Goal: Learn about a topic: Learn about a topic

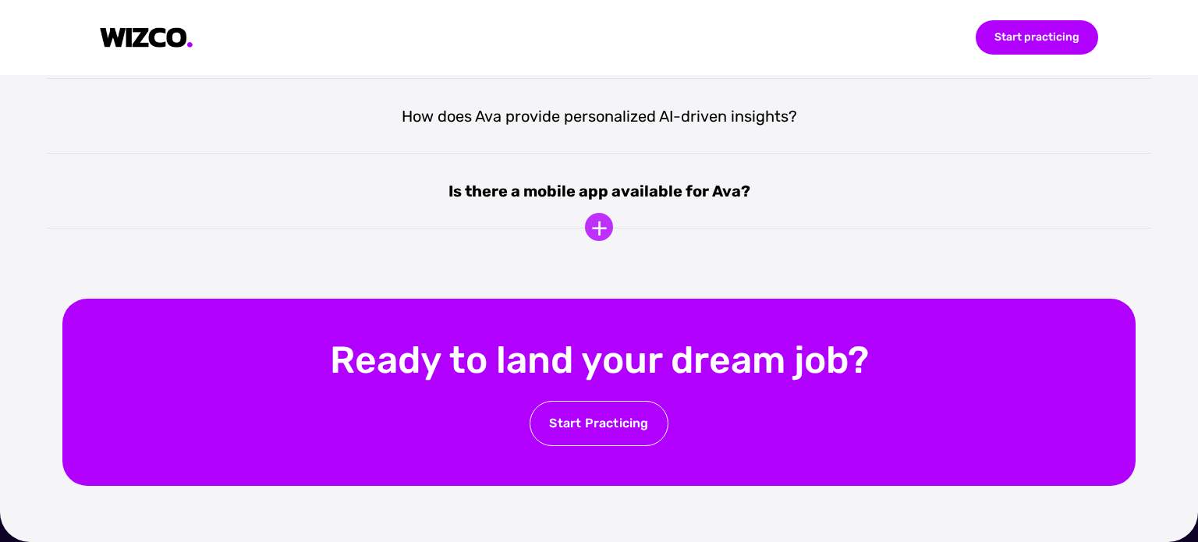
scroll to position [3280, 0]
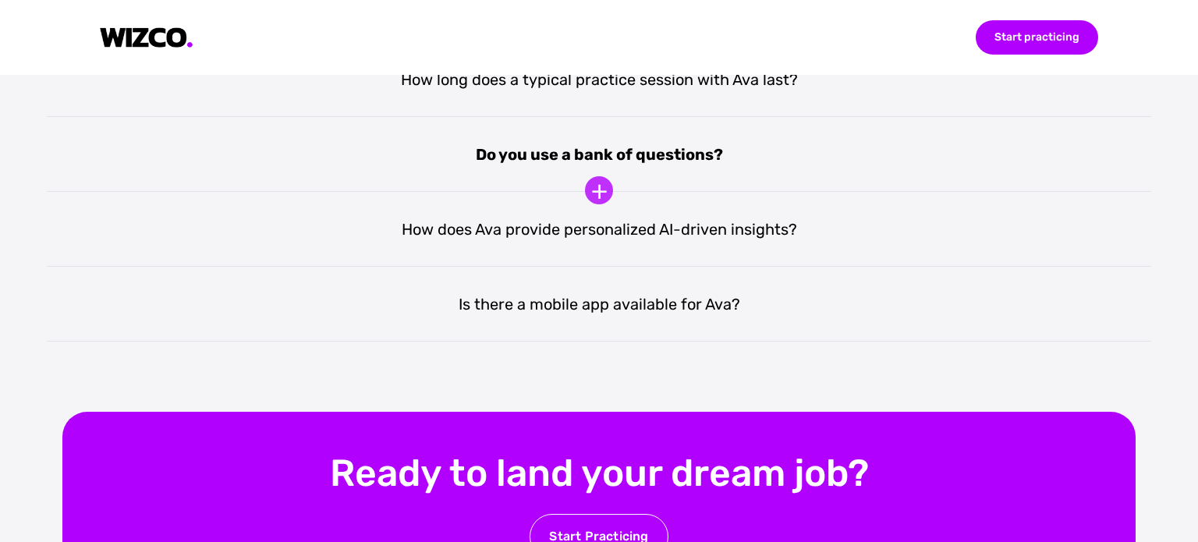
click at [658, 155] on div "Do you use a bank of questions?" at bounding box center [599, 154] width 1105 height 75
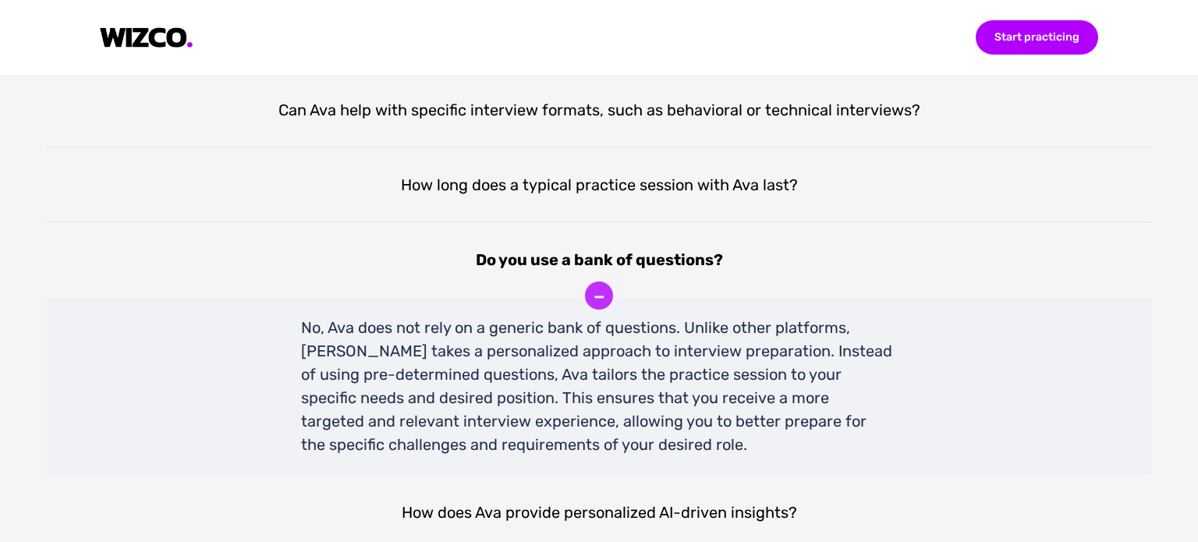
scroll to position [3171, 0]
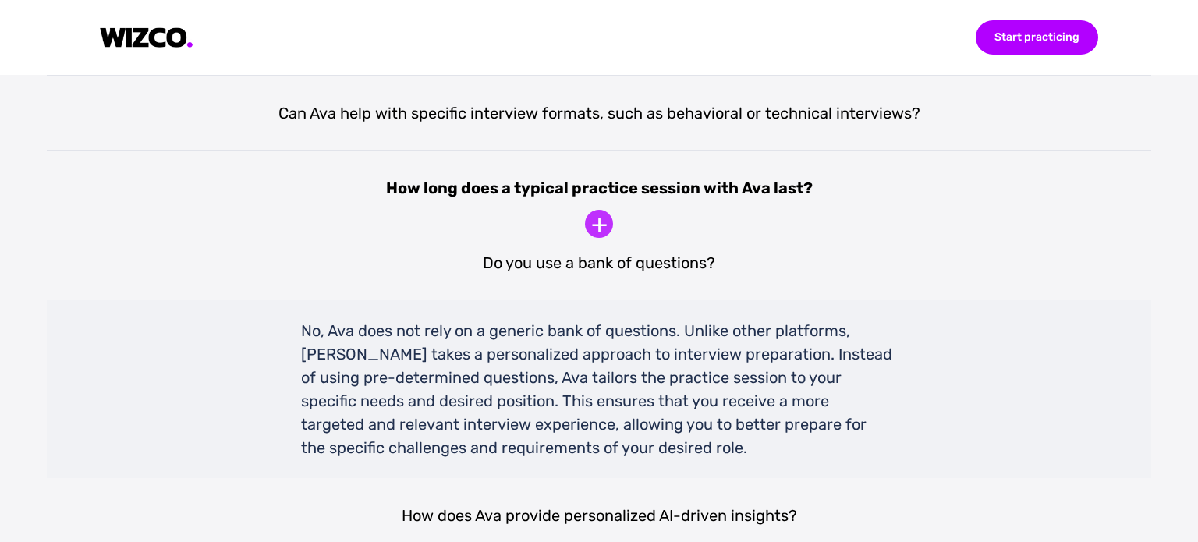
click at [637, 186] on div "How long does a typical practice session with Ava last?" at bounding box center [599, 188] width 1105 height 75
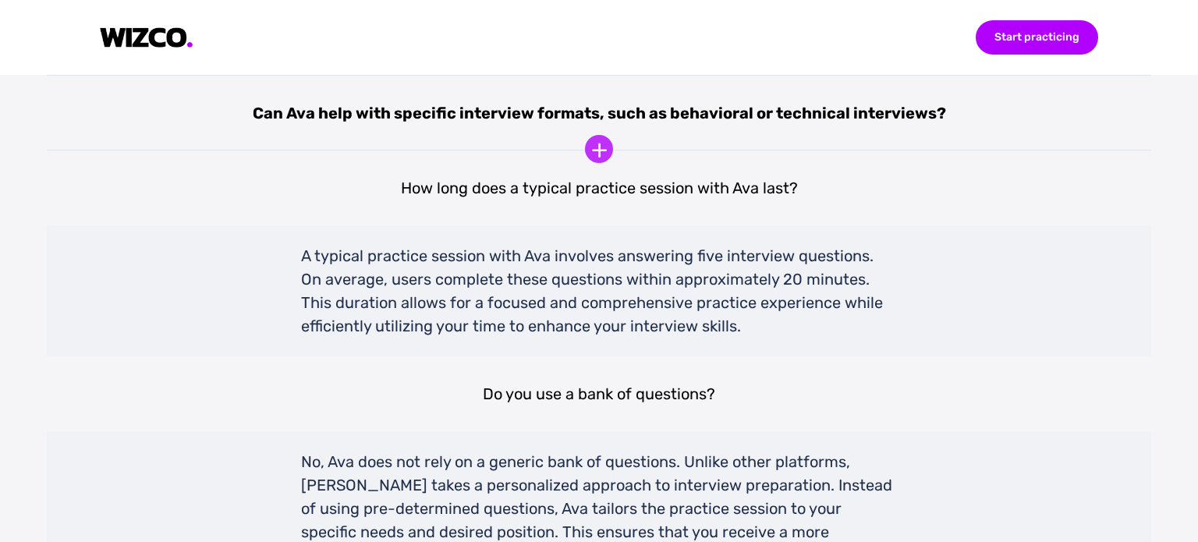
click at [637, 122] on div "Can Ava help with specific interview formats, such as behavioral or technical i…" at bounding box center [599, 113] width 1105 height 75
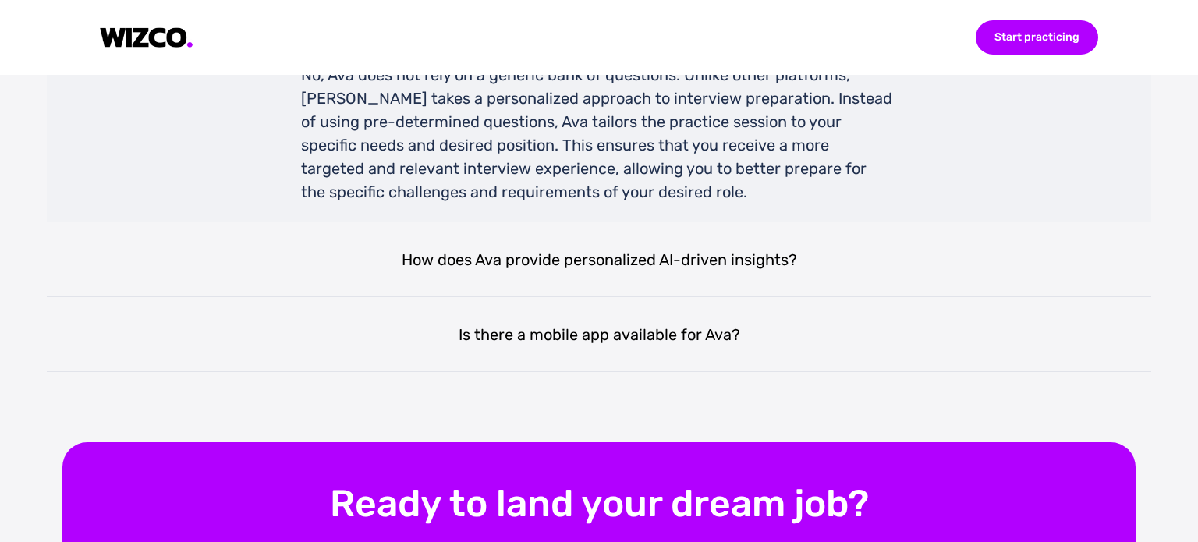
click at [649, 255] on div "How does Ava provide personalized AI-driven insights?" at bounding box center [599, 259] width 1105 height 75
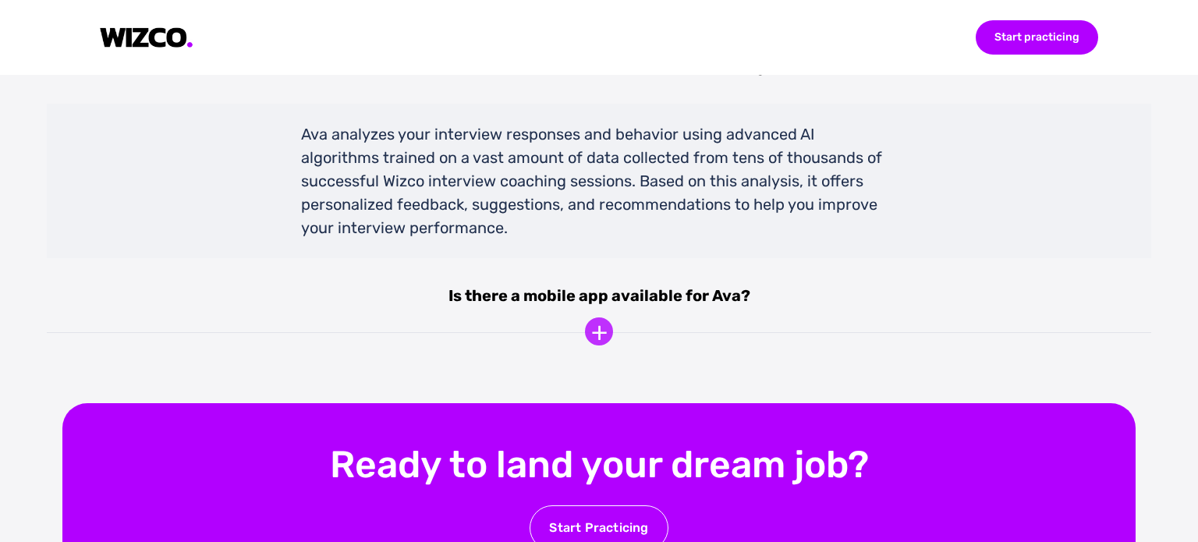
click at [636, 293] on div "Is there a mobile app available for Ava?" at bounding box center [599, 295] width 1105 height 75
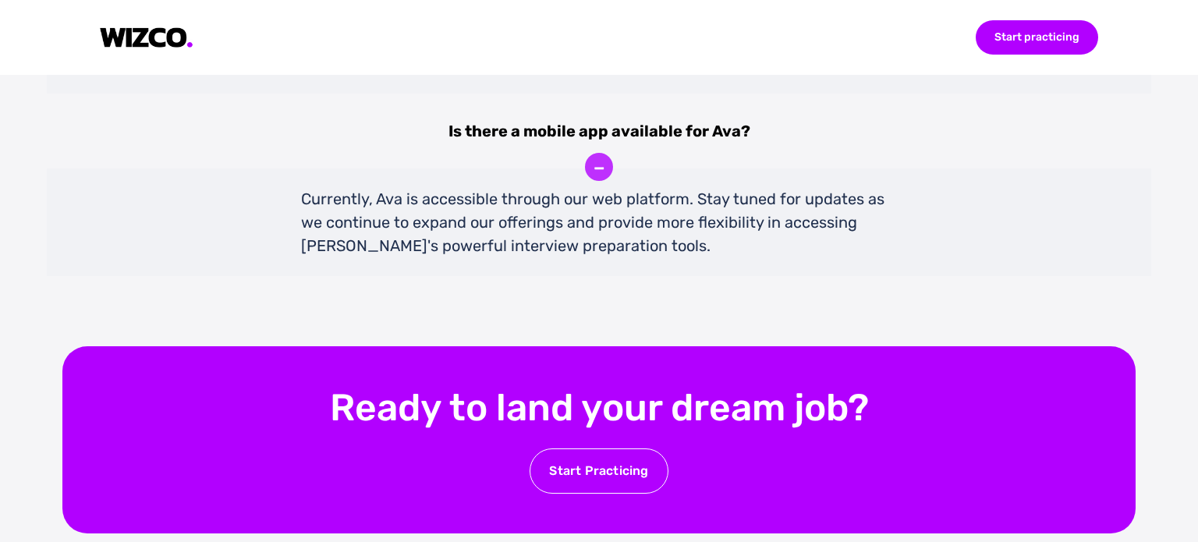
scroll to position [4050, 0]
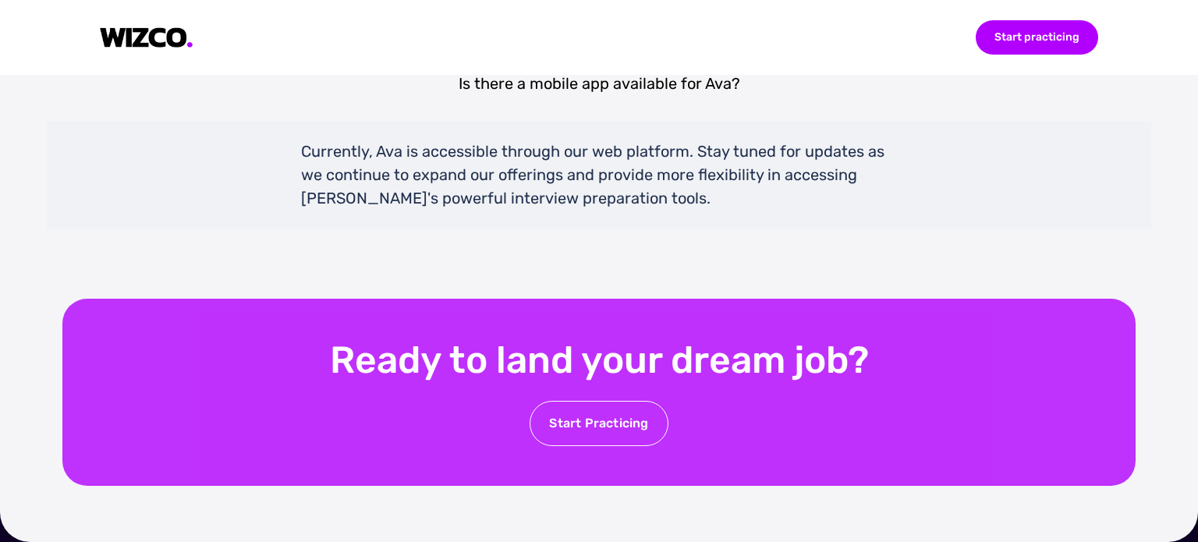
click at [591, 409] on div "Start Practicing" at bounding box center [599, 423] width 138 height 45
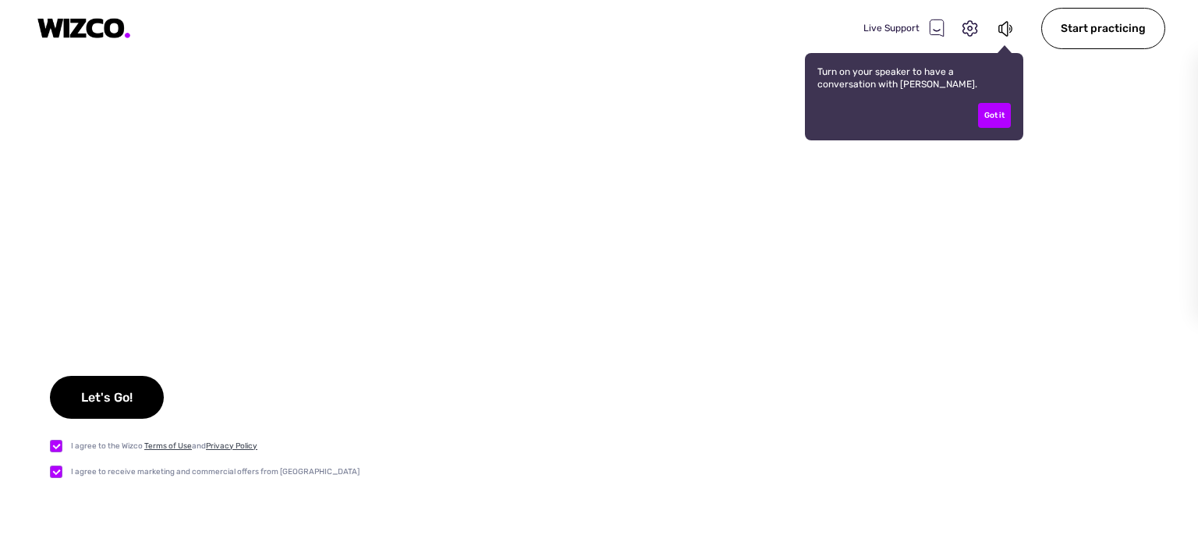
checkbox input "true"
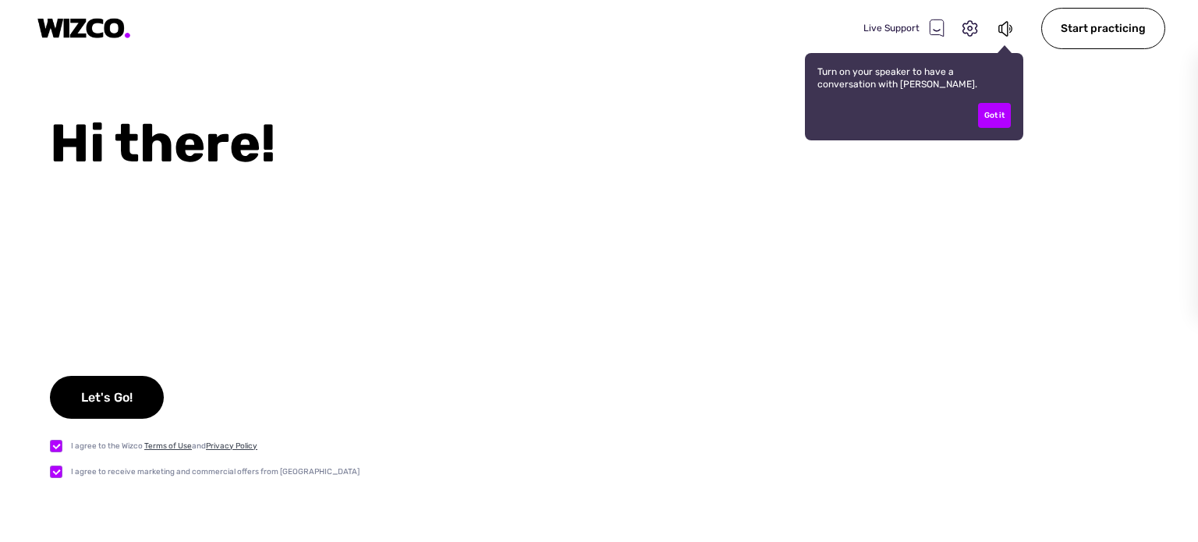
click at [162, 447] on link "Terms of Use" at bounding box center [168, 446] width 48 height 9
